Goal: Check status

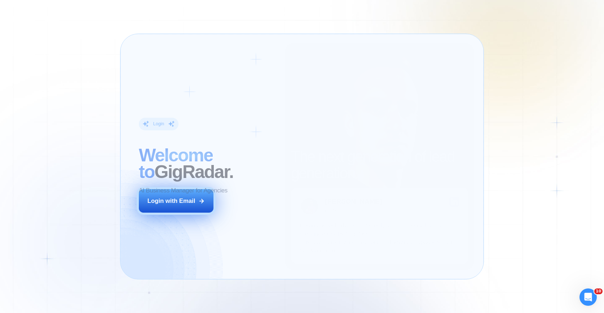
click at [185, 200] on div "Login with Email" at bounding box center [171, 201] width 48 height 8
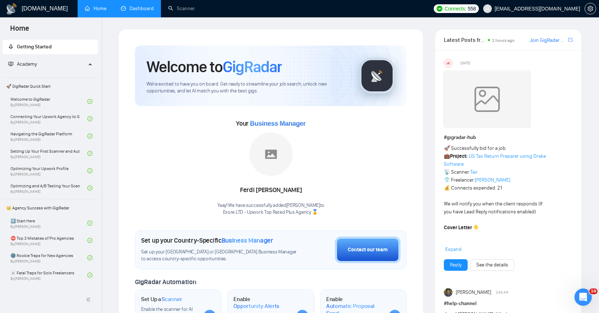
click at [135, 12] on link "Dashboard" at bounding box center [137, 8] width 33 height 6
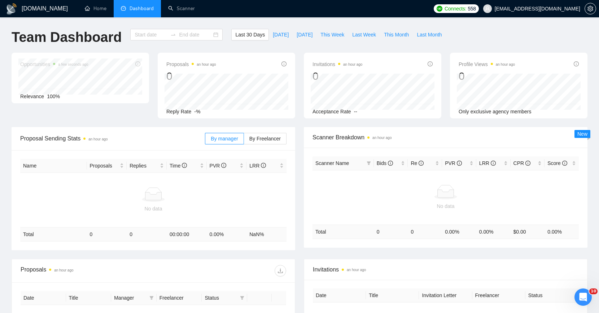
type input "[DATE]"
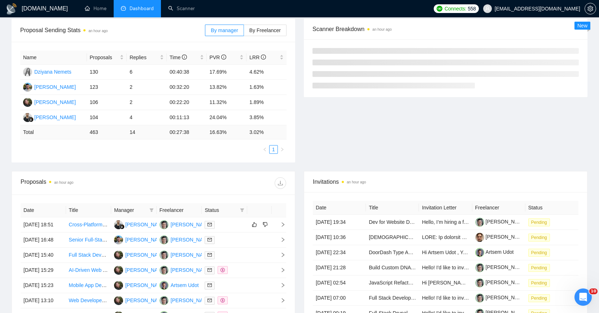
scroll to position [154, 0]
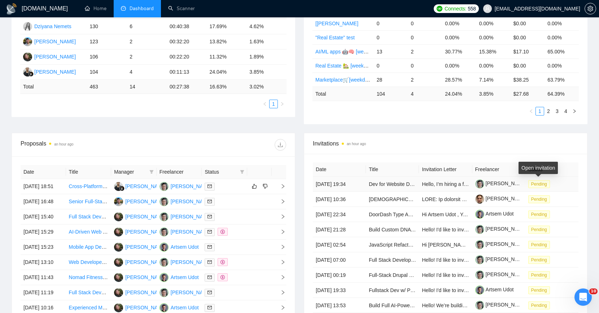
click at [549, 182] on span "Pending" at bounding box center [539, 184] width 22 height 8
click at [558, 182] on td "Pending" at bounding box center [551, 183] width 53 height 15
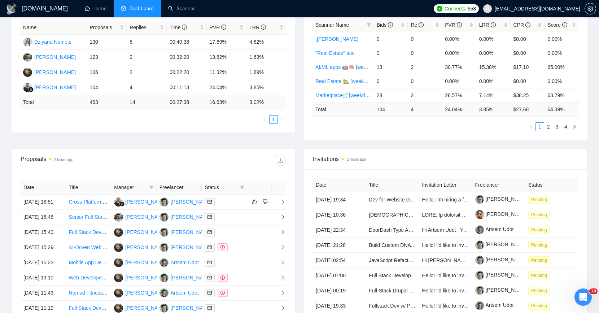
scroll to position [205, 0]
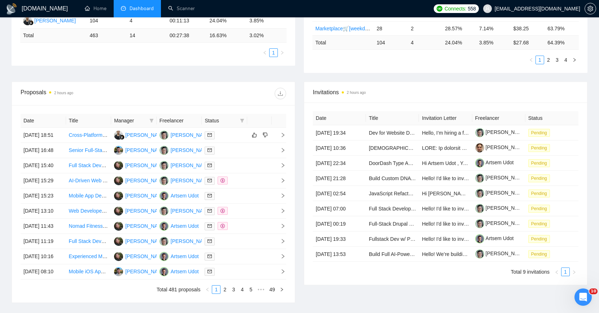
click at [406, 91] on span "Invitations 2 hours ago" at bounding box center [445, 92] width 265 height 9
click at [335, 97] on div "Invitations 2 hours ago" at bounding box center [445, 92] width 265 height 21
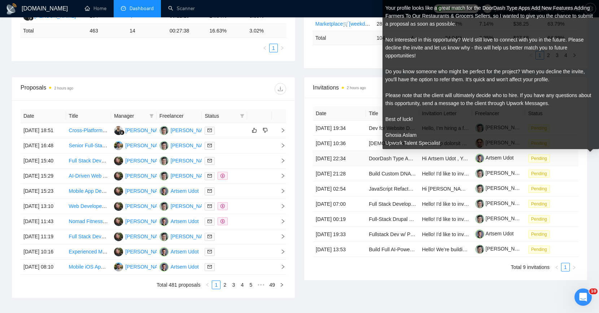
scroll to position [209, 0]
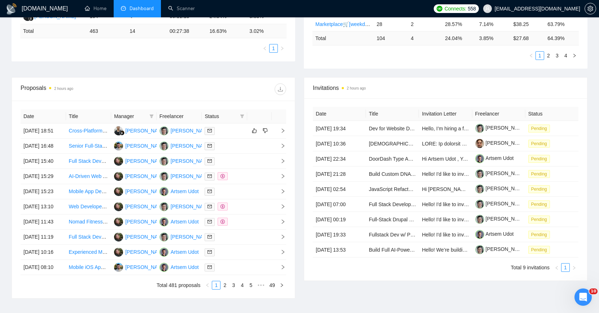
click at [303, 86] on div "Invitations 2 hours ago Date Title Invitation Letter Freelancer Status [DATE] 1…" at bounding box center [445, 187] width 292 height 221
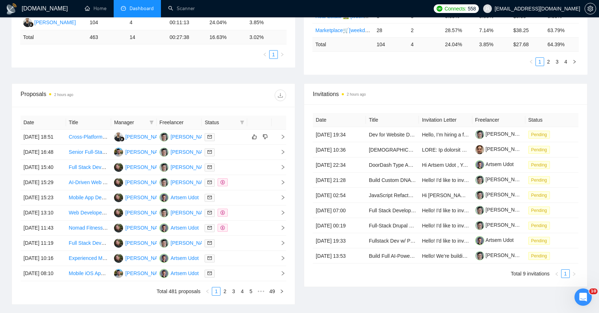
scroll to position [205, 0]
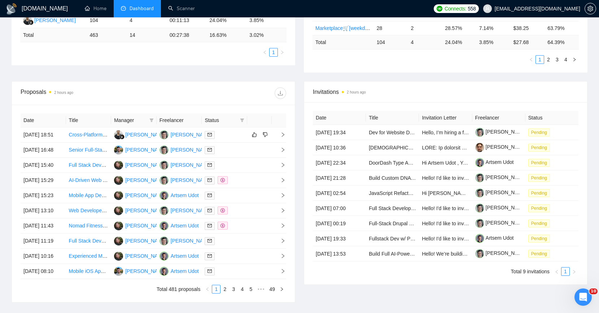
click at [299, 126] on div "Invitations 2 hours ago Date Title Invitation Letter Freelancer Status [DATE] 1…" at bounding box center [445, 191] width 292 height 221
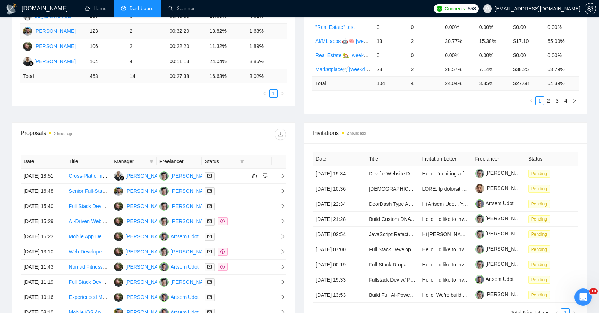
scroll to position [148, 0]
